Goal: Task Accomplishment & Management: Use online tool/utility

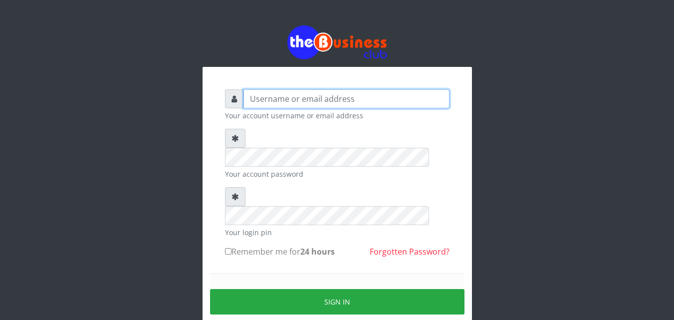
click at [249, 99] on input "text" at bounding box center [347, 98] width 206 height 19
type input "siesther"
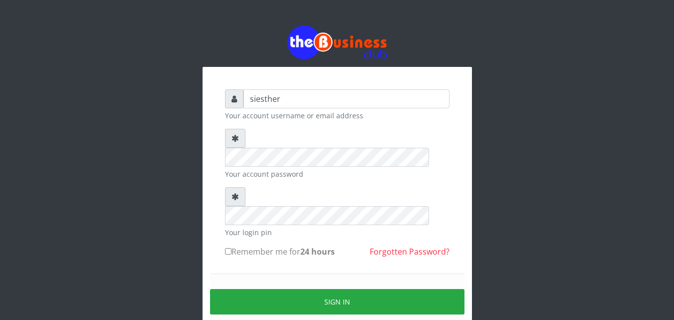
click at [261, 274] on div "Sign in" at bounding box center [337, 302] width 255 height 56
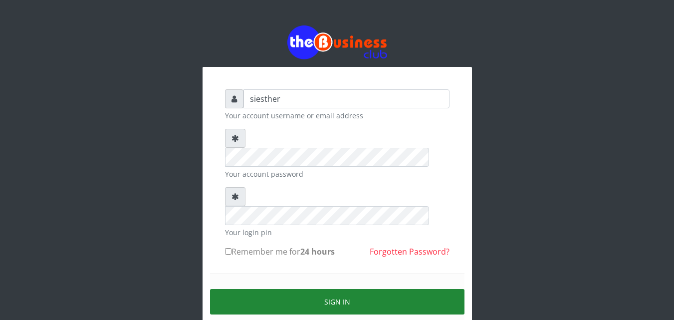
click at [348, 289] on button "Sign in" at bounding box center [337, 301] width 255 height 25
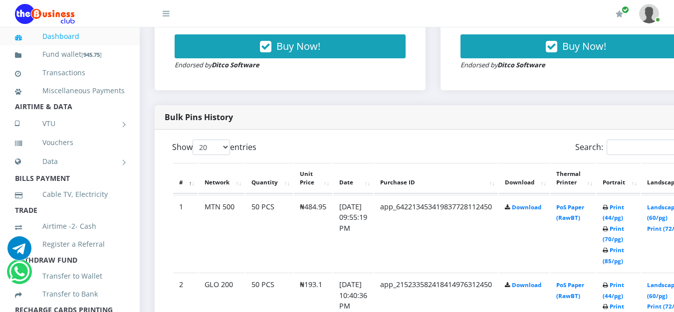
scroll to position [469, 0]
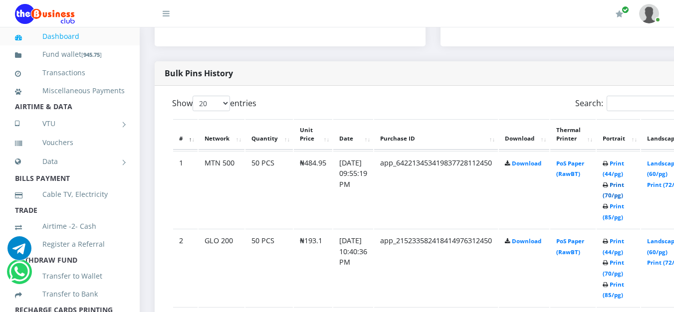
click at [623, 197] on link "Print (70/pg)" at bounding box center [613, 190] width 21 height 18
